Goal: Task Accomplishment & Management: Manage account settings

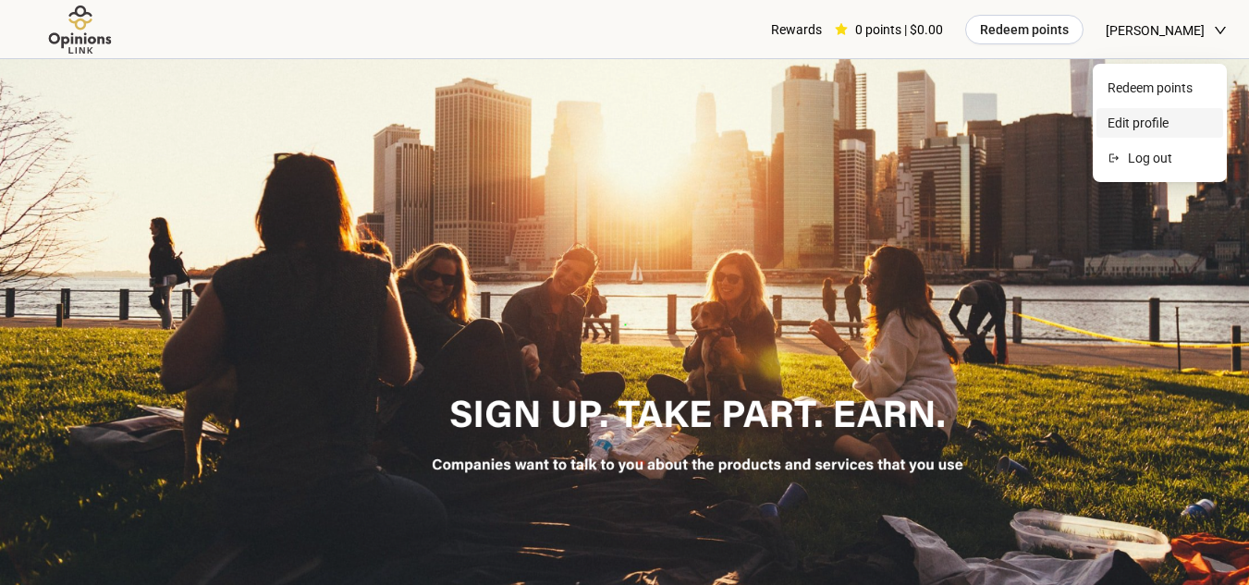
click at [1163, 129] on span "Edit profile" at bounding box center [1160, 123] width 104 height 20
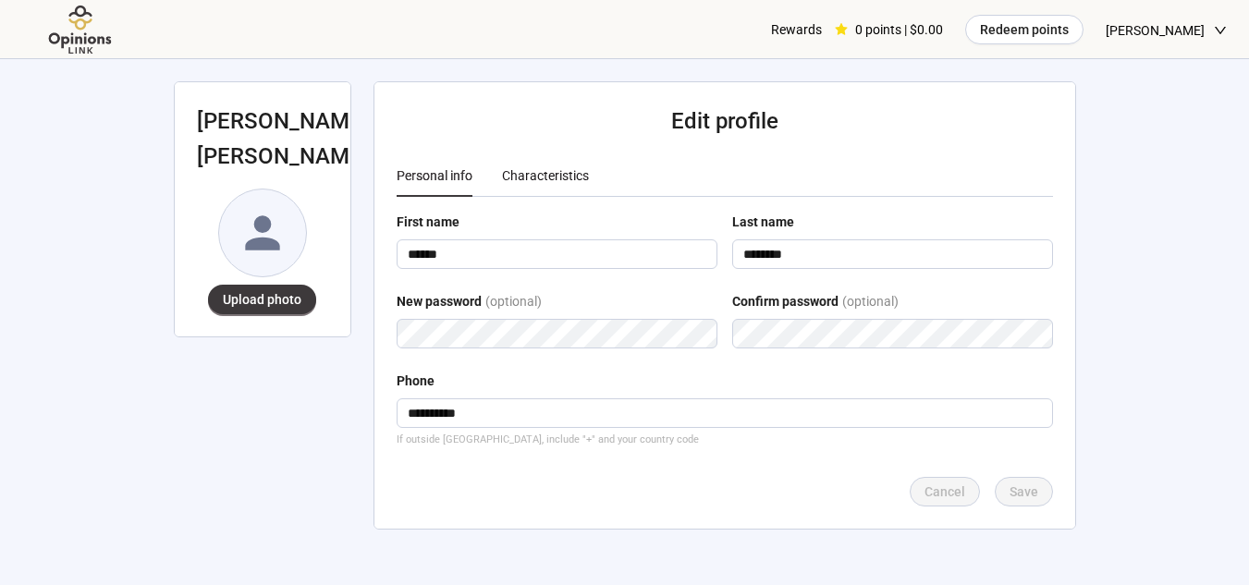
click at [553, 174] on div "Characteristics" at bounding box center [545, 176] width 87 height 20
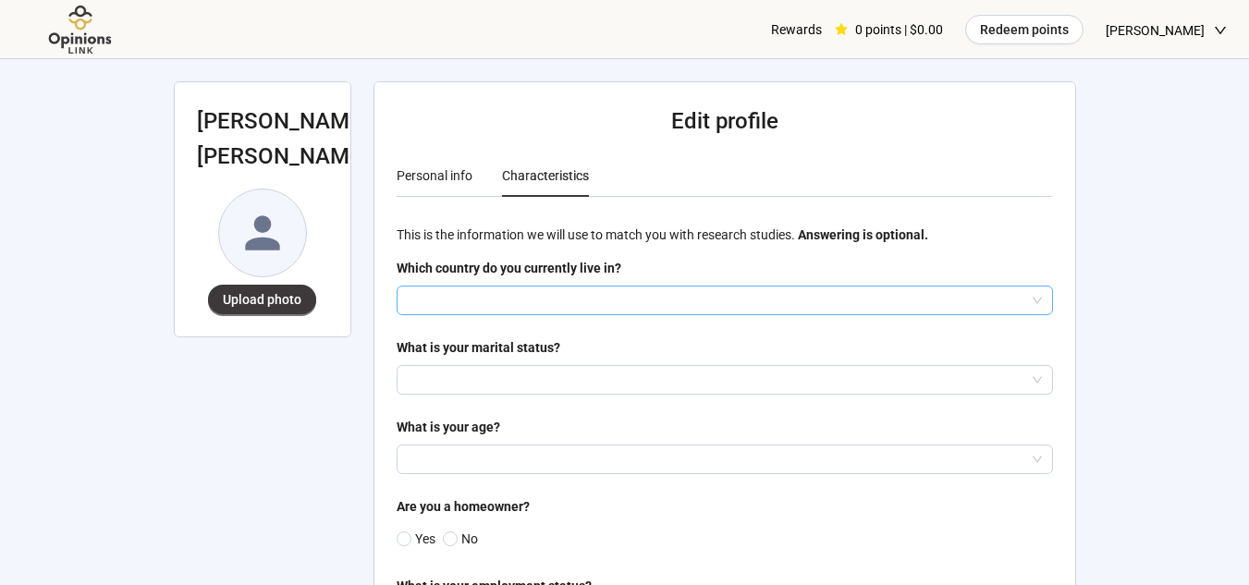
click at [536, 298] on input "search" at bounding box center [725, 301] width 634 height 28
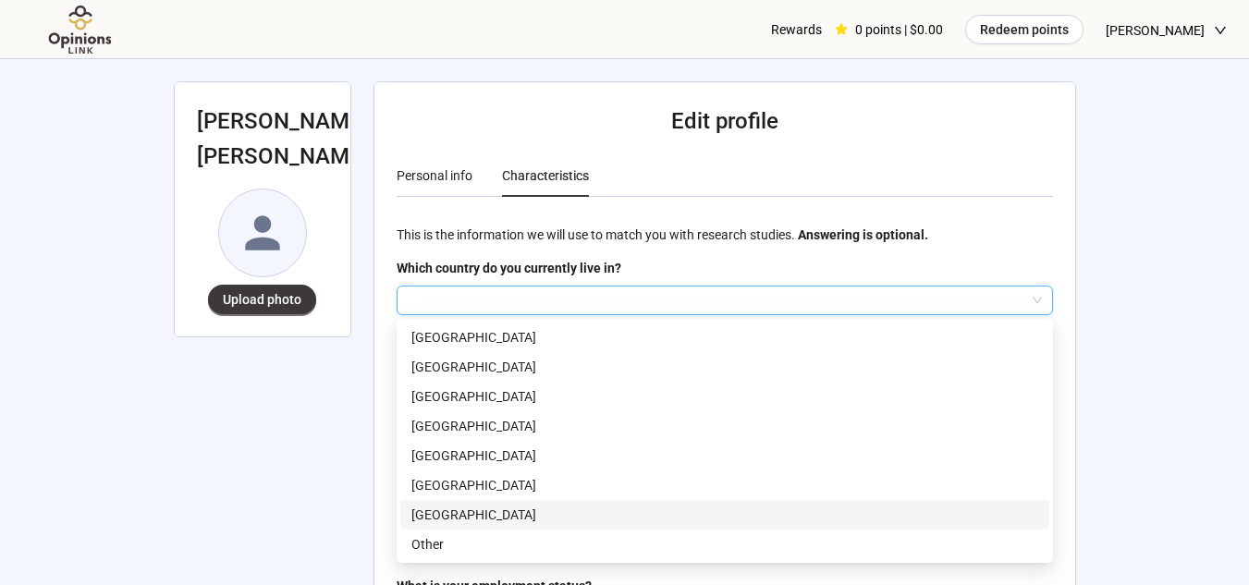
click at [460, 508] on p "[GEOGRAPHIC_DATA]" at bounding box center [724, 515] width 627 height 20
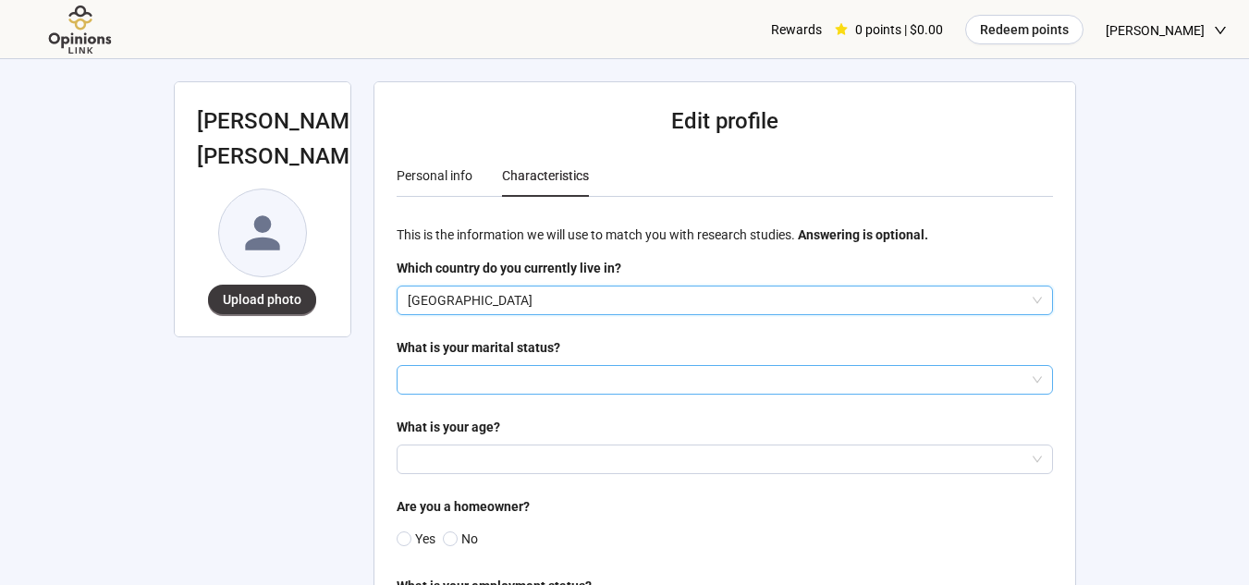
click at [486, 380] on input "search" at bounding box center [725, 380] width 634 height 28
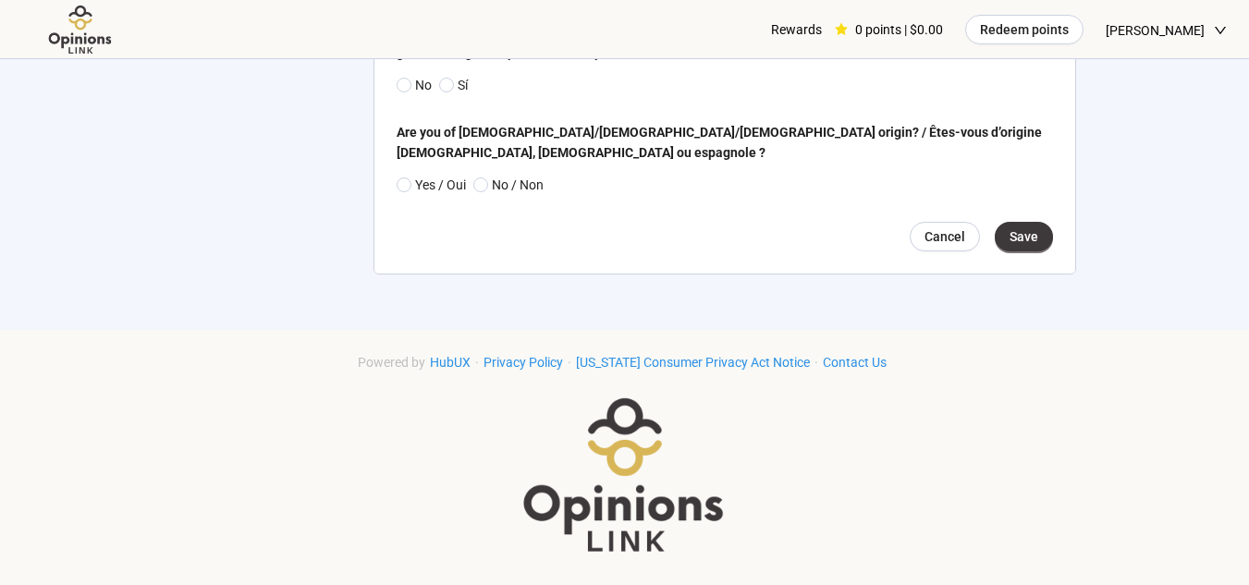
scroll to position [4040, 0]
drag, startPoint x: 1016, startPoint y: 235, endPoint x: 1016, endPoint y: 245, distance: 10.2
click at [1016, 235] on span "Save" at bounding box center [1024, 237] width 29 height 20
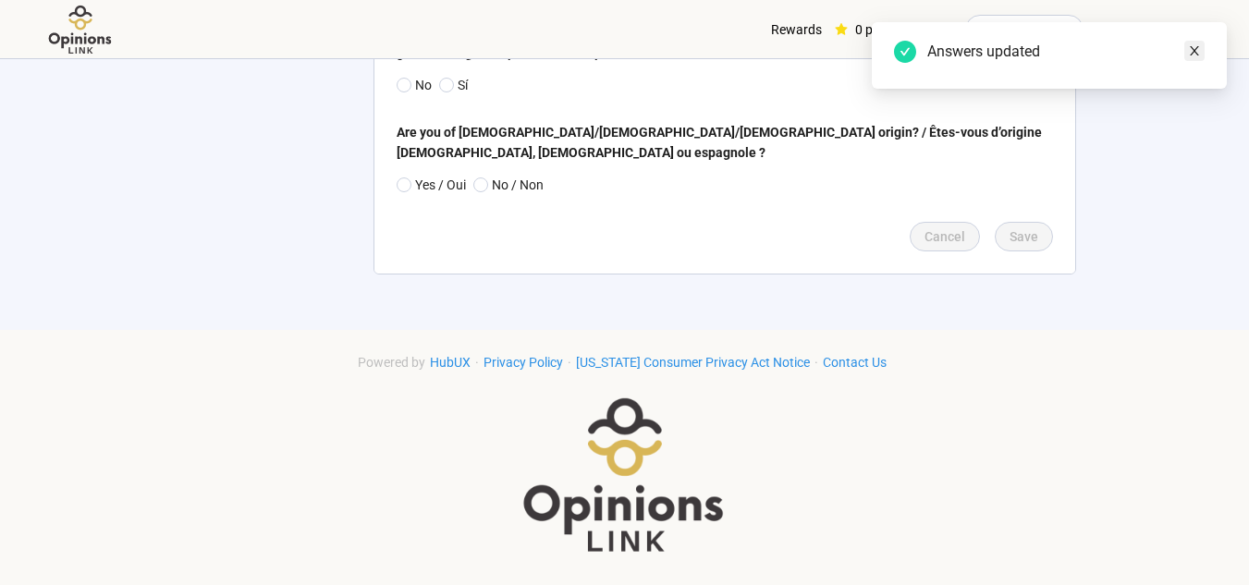
click at [1196, 54] on icon "close" at bounding box center [1194, 50] width 13 height 13
